Goal: Information Seeking & Learning: Learn about a topic

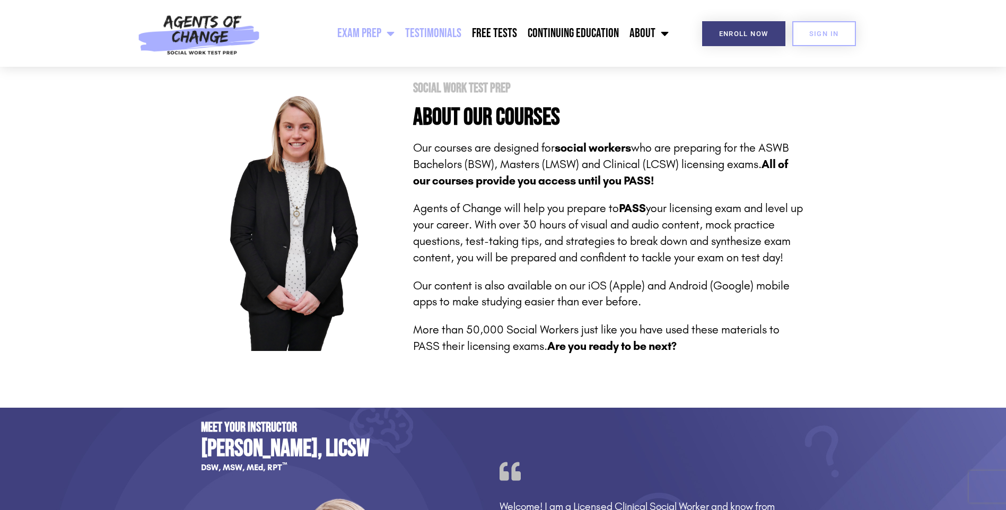
scroll to position [427, 0]
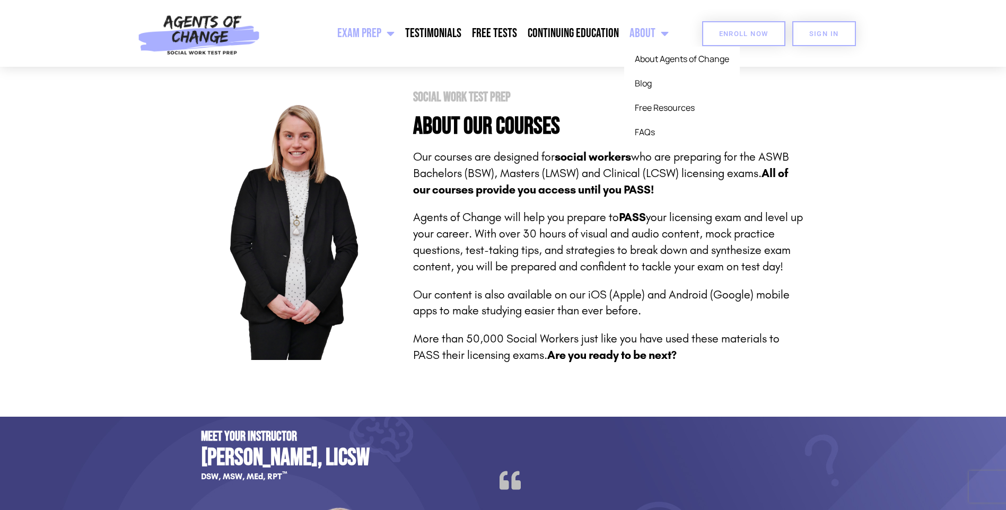
click at [762, 30] on span "Enroll Now" at bounding box center [743, 33] width 49 height 7
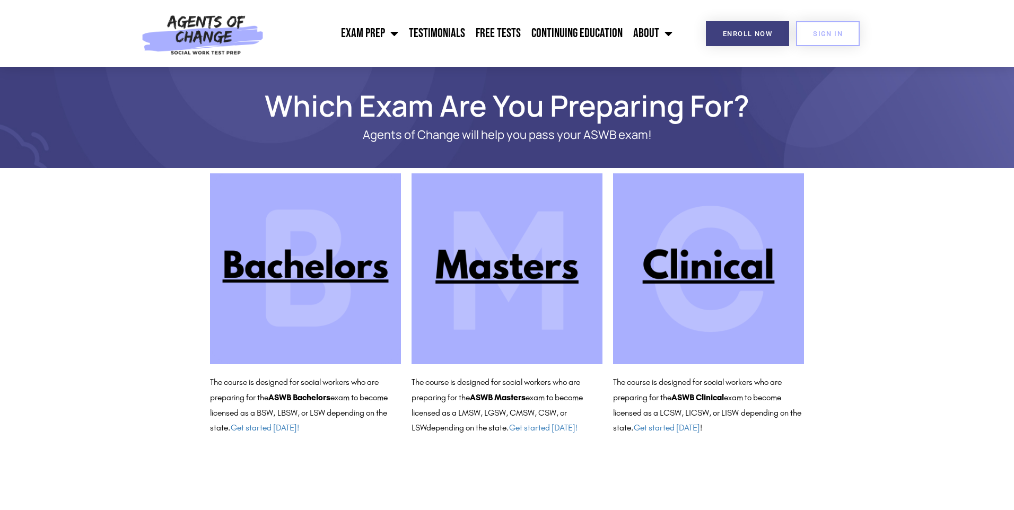
click at [649, 262] on img at bounding box center [708, 268] width 191 height 191
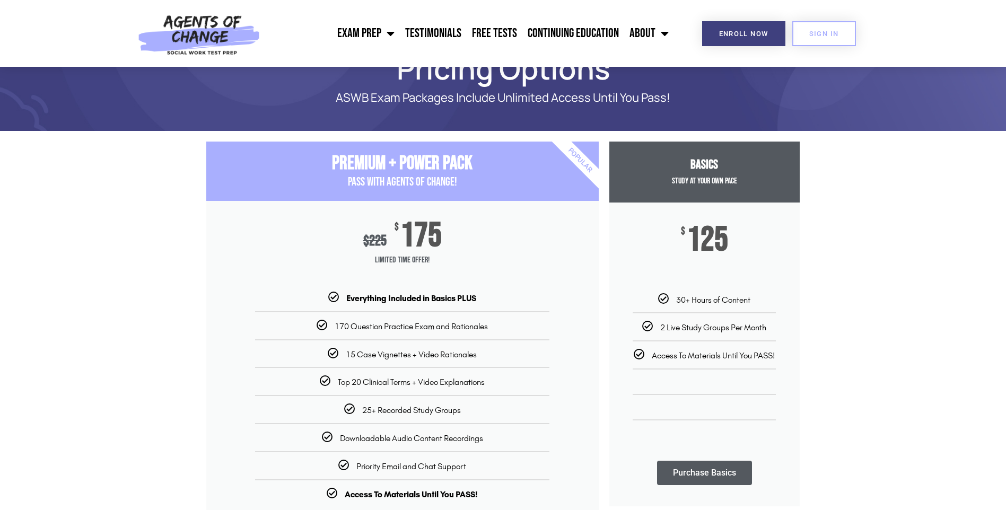
scroll to position [37, 0]
